Goal: Check status: Check status

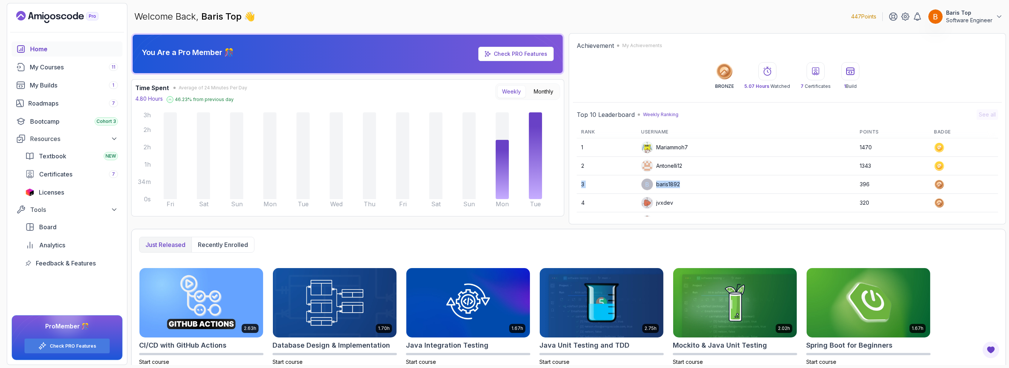
drag, startPoint x: 694, startPoint y: 185, endPoint x: 578, endPoint y: 184, distance: 116.1
click at [578, 184] on tr "3 baris1892 396" at bounding box center [787, 184] width 421 height 18
click at [729, 183] on td "baris1892" at bounding box center [746, 184] width 219 height 18
click at [848, 75] on icon at bounding box center [850, 71] width 9 height 9
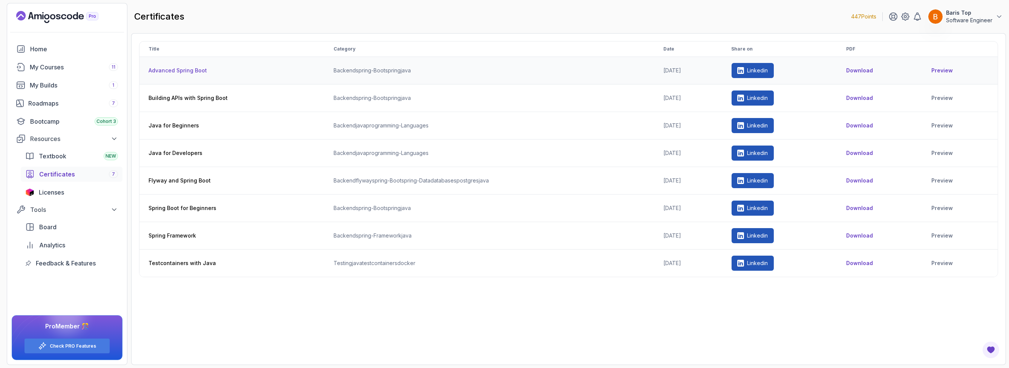
click at [940, 68] on link "Preview" at bounding box center [960, 71] width 57 height 8
